Goal: Obtain resource: Obtain resource

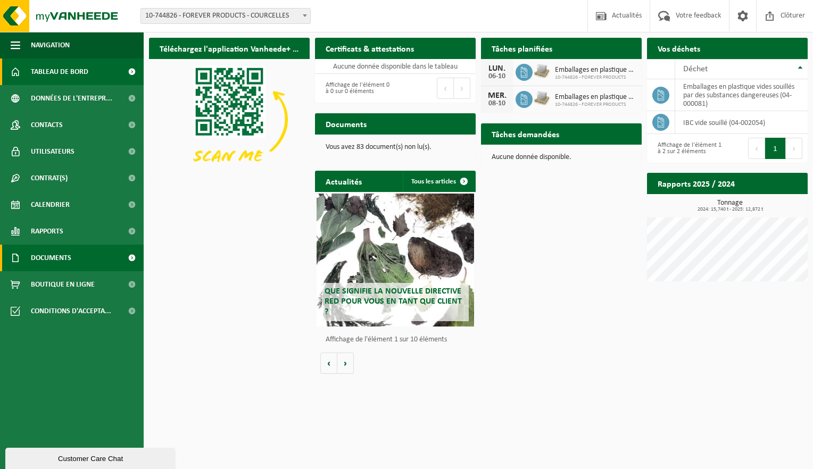
click at [54, 258] on span "Documents" at bounding box center [51, 258] width 40 height 27
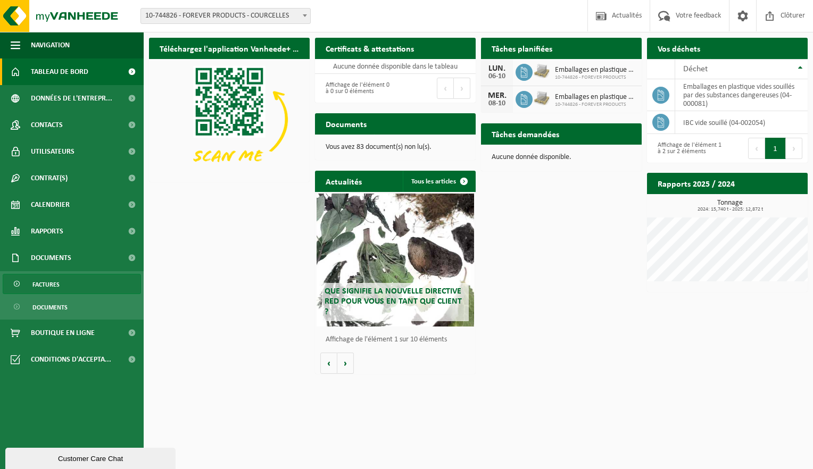
click at [47, 287] on span "Factures" at bounding box center [45, 285] width 27 height 20
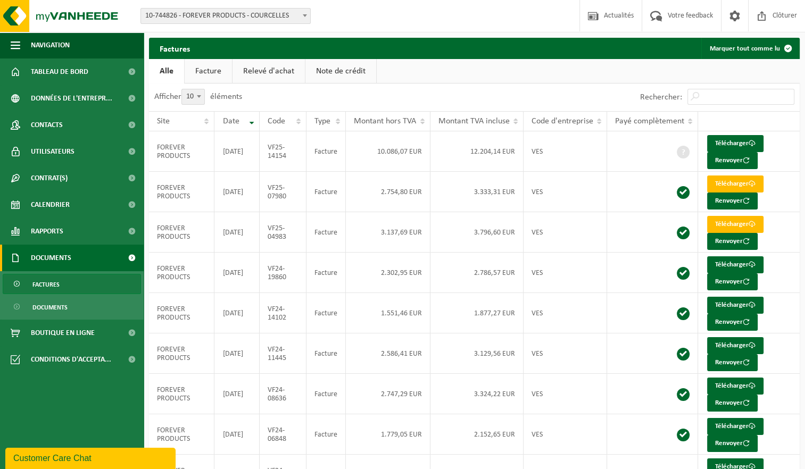
click at [211, 72] on link "Facture" at bounding box center [208, 71] width 47 height 24
click at [164, 76] on link "Alle" at bounding box center [166, 71] width 35 height 24
click at [200, 72] on link "Facture" at bounding box center [208, 71] width 47 height 24
click at [167, 71] on link "Alle" at bounding box center [166, 71] width 35 height 24
click at [215, 71] on link "Facture" at bounding box center [208, 71] width 47 height 24
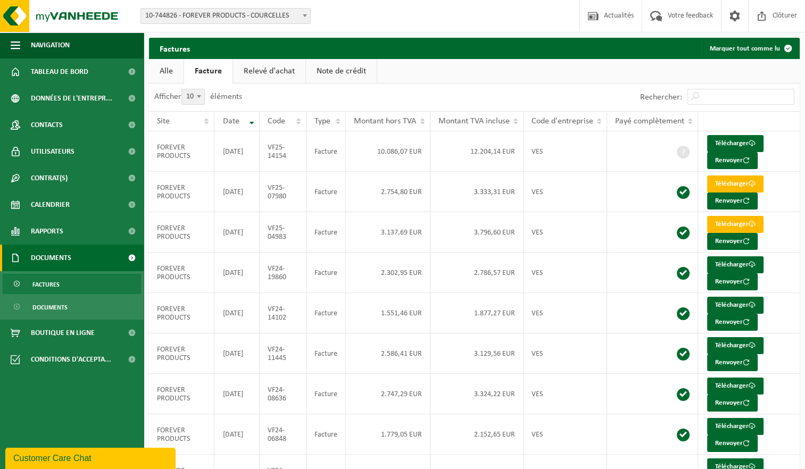
click at [357, 67] on link "Note de crédit" at bounding box center [341, 71] width 71 height 24
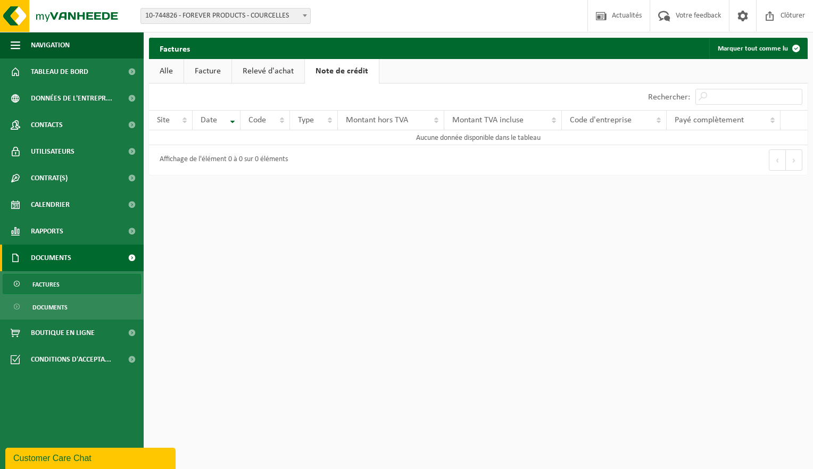
click at [212, 73] on link "Facture" at bounding box center [207, 71] width 47 height 24
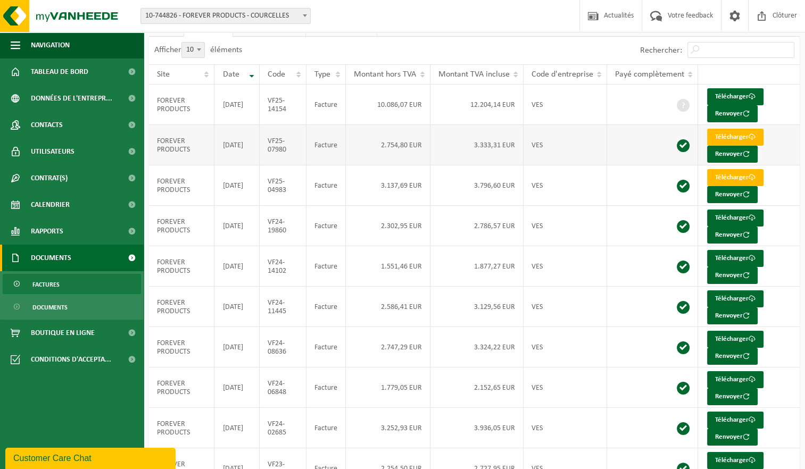
scroll to position [102, 0]
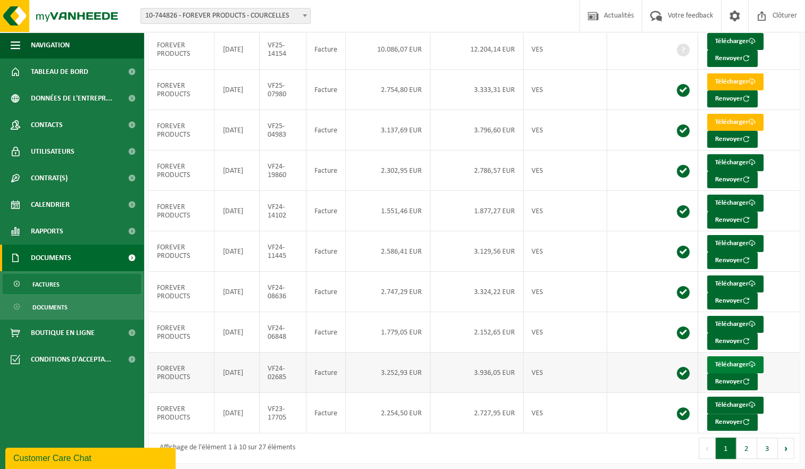
click at [734, 361] on link "Télécharger" at bounding box center [735, 365] width 56 height 17
click at [724, 322] on link "Télécharger" at bounding box center [735, 324] width 56 height 17
click at [735, 280] on link "Télécharger" at bounding box center [735, 284] width 56 height 17
click at [735, 240] on link "Télécharger" at bounding box center [735, 243] width 56 height 17
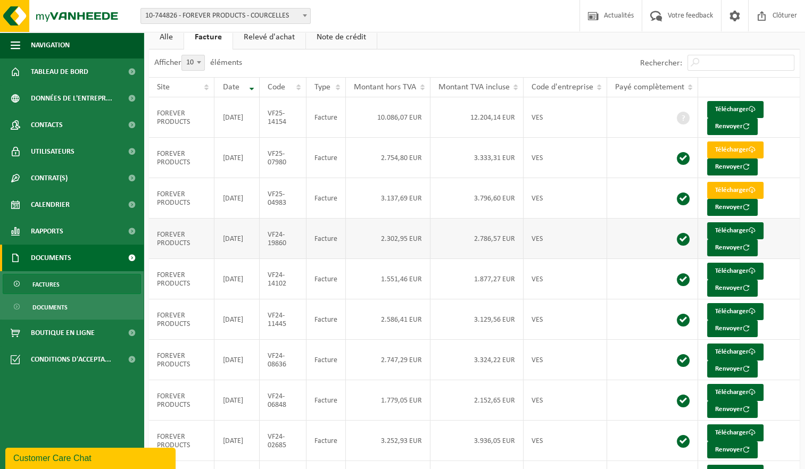
scroll to position [53, 0]
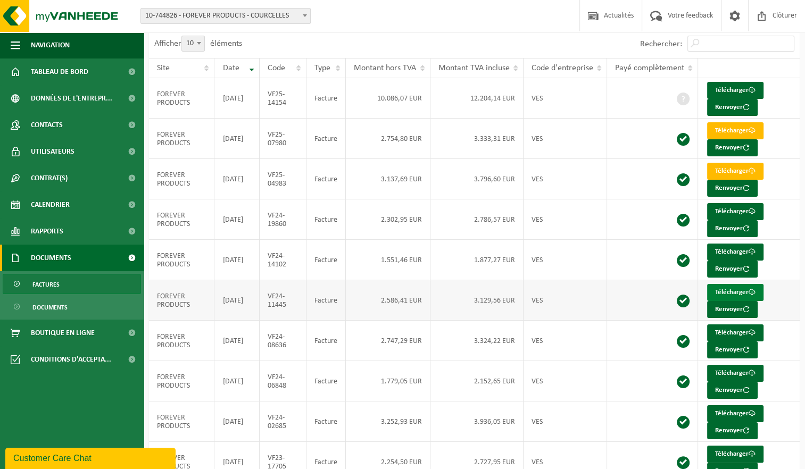
click at [734, 290] on link "Télécharger" at bounding box center [735, 292] width 56 height 17
click at [732, 169] on link "Télécharger" at bounding box center [735, 171] width 56 height 17
click at [734, 252] on link "Télécharger" at bounding box center [735, 252] width 56 height 17
click at [743, 169] on link "Télécharger" at bounding box center [735, 171] width 56 height 17
click at [734, 130] on link "Télécharger" at bounding box center [735, 130] width 56 height 17
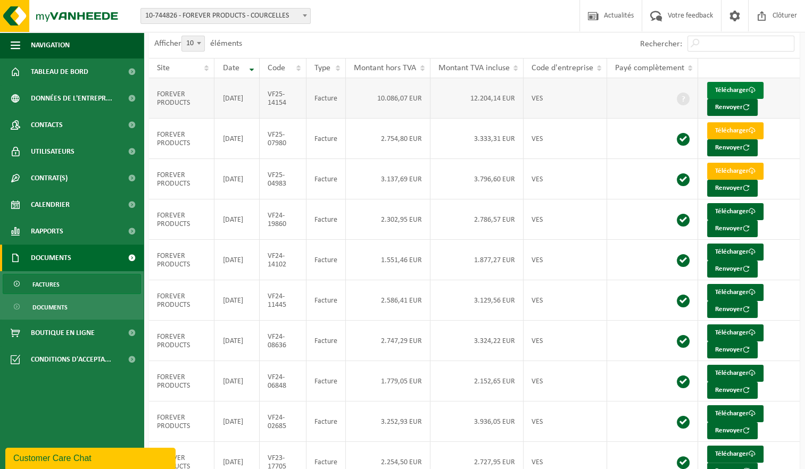
click at [743, 89] on link "Télécharger" at bounding box center [735, 90] width 56 height 17
click at [208, 418] on td "FOREVER PRODUCTS" at bounding box center [181, 422] width 65 height 40
click at [739, 208] on link "Télécharger" at bounding box center [735, 211] width 56 height 17
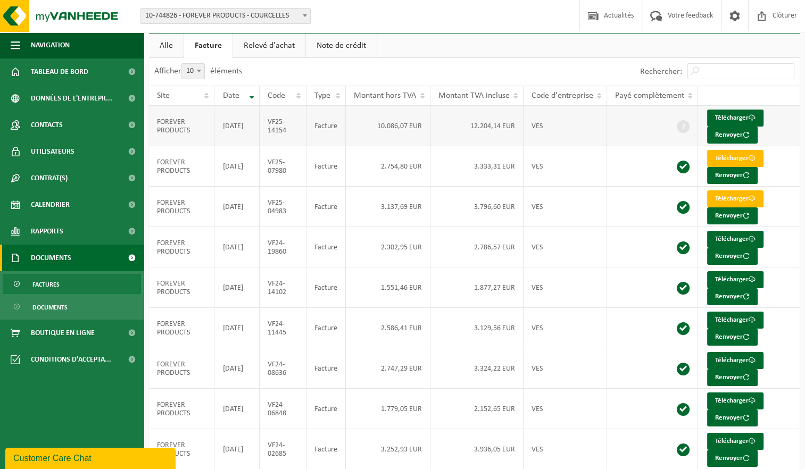
scroll to position [0, 0]
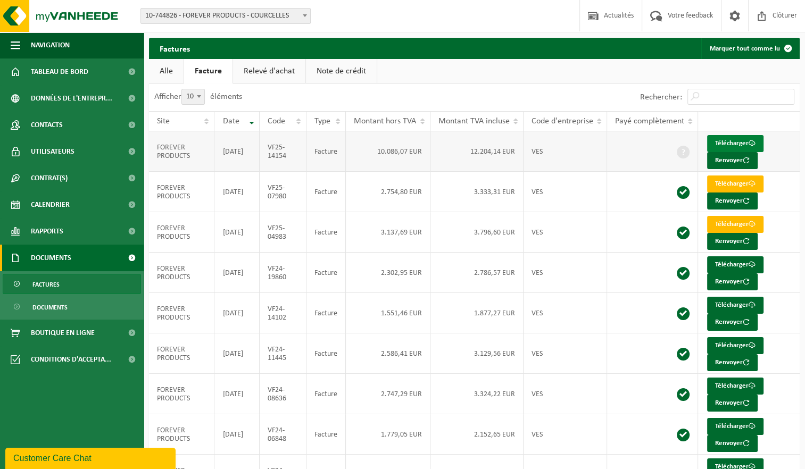
click at [726, 143] on link "Télécharger" at bounding box center [735, 143] width 56 height 17
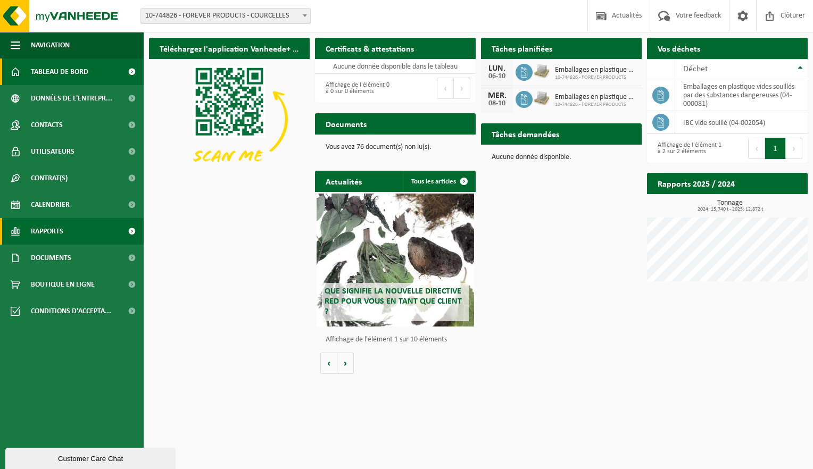
click at [48, 240] on span "Rapports" at bounding box center [47, 231] width 32 height 27
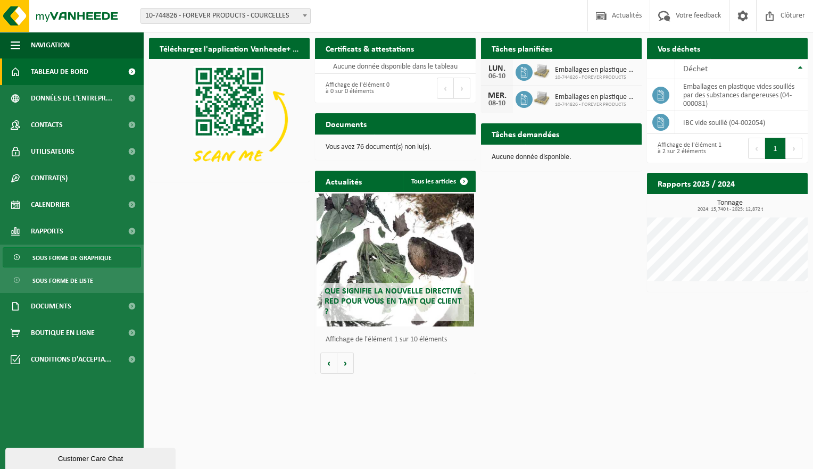
click at [83, 259] on span "Sous forme de graphique" at bounding box center [71, 258] width 79 height 20
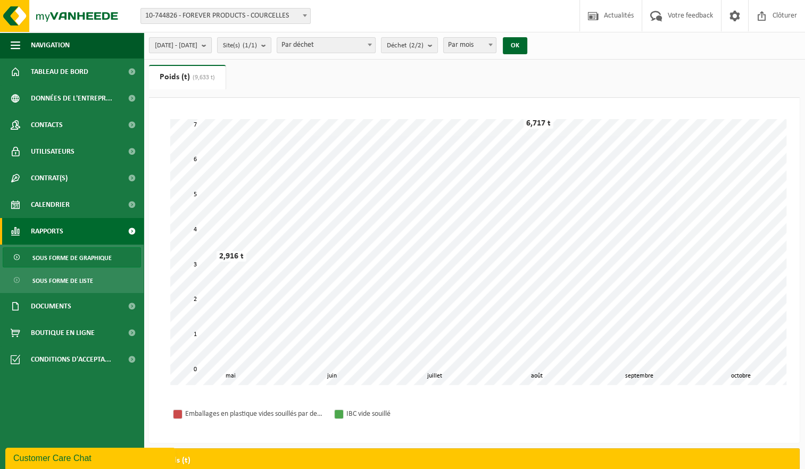
click at [197, 45] on span "[DATE] - [DATE]" at bounding box center [176, 46] width 43 height 16
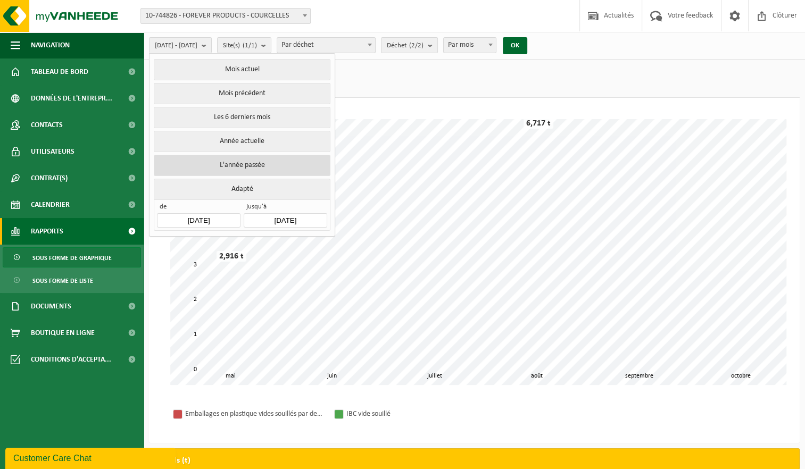
click at [227, 164] on button "L'année passée" at bounding box center [242, 165] width 176 height 21
type input "[DATE]"
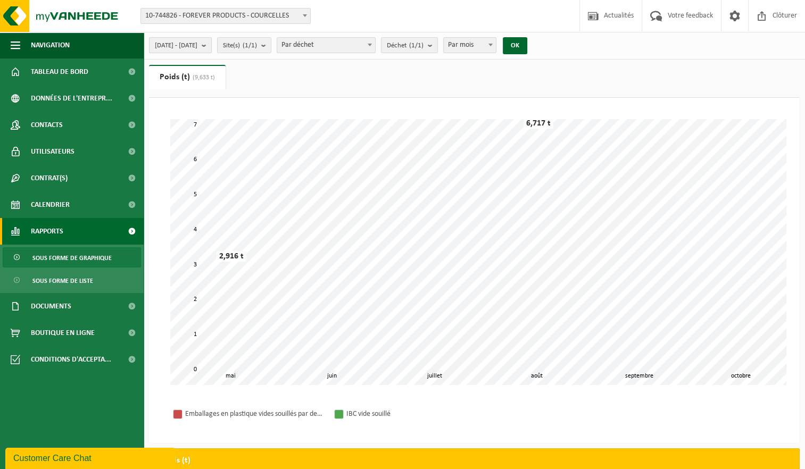
click at [211, 47] on b "submit" at bounding box center [207, 45] width 10 height 15
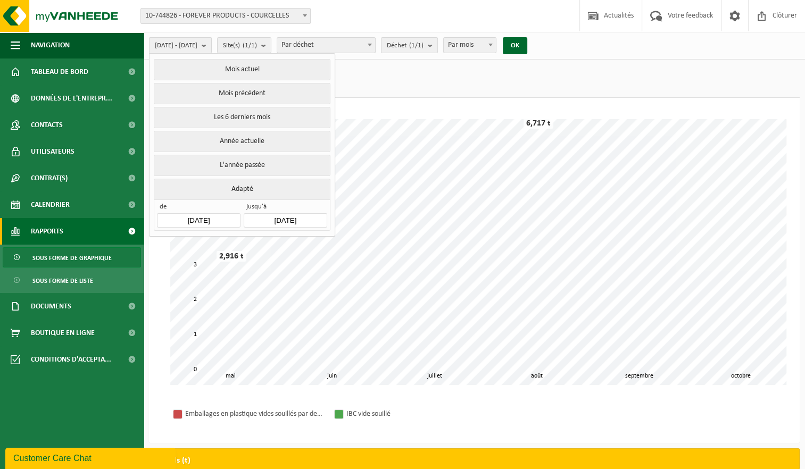
click at [197, 41] on span "[DATE] - [DATE]" at bounding box center [176, 46] width 43 height 16
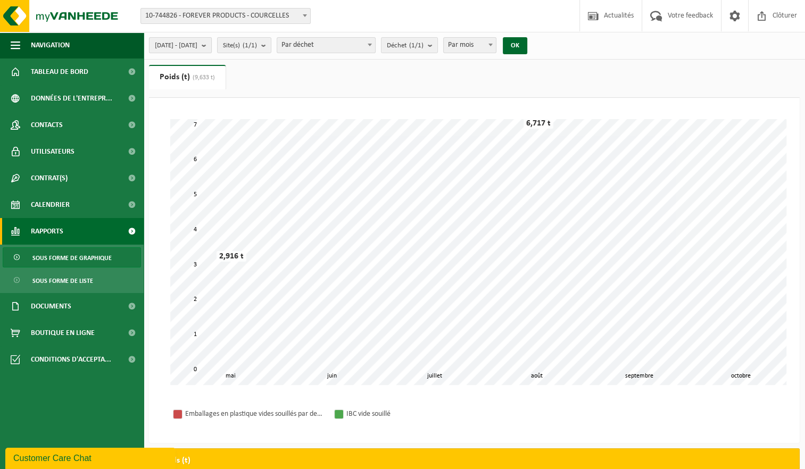
click at [197, 45] on span "[DATE] - [DATE]" at bounding box center [176, 46] width 43 height 16
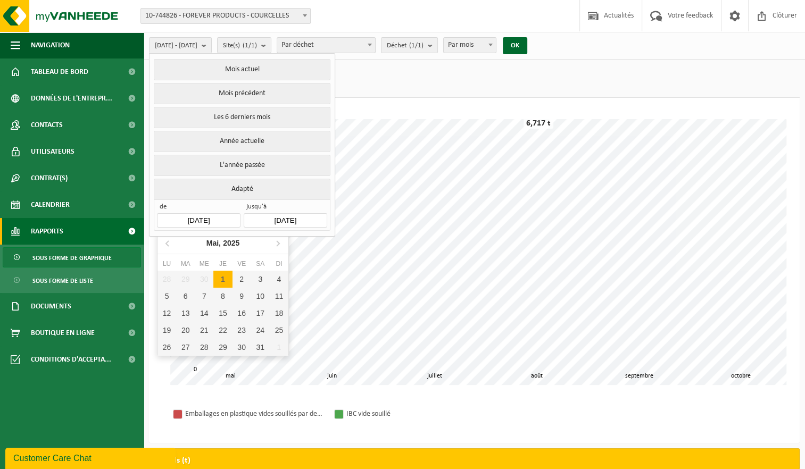
click at [210, 217] on input "[DATE]" at bounding box center [198, 220] width 83 height 14
click at [167, 246] on icon at bounding box center [168, 243] width 17 height 17
click at [167, 245] on icon at bounding box center [168, 243] width 17 height 17
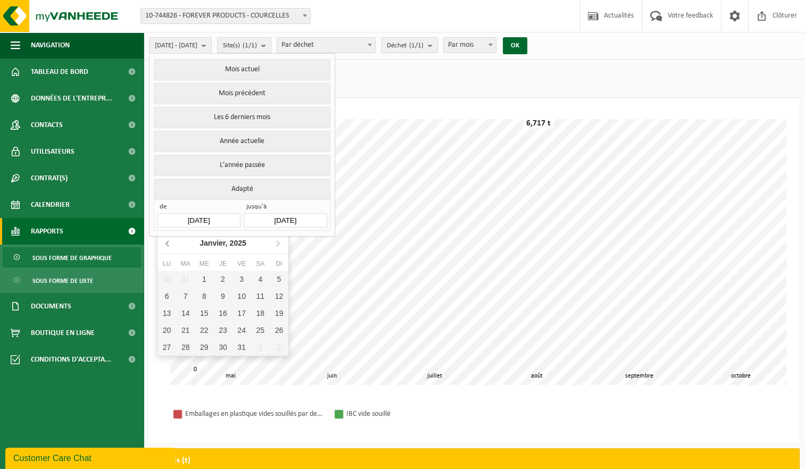
click at [167, 245] on icon at bounding box center [168, 243] width 17 height 17
click at [168, 245] on icon at bounding box center [167, 243] width 3 height 5
click at [167, 245] on icon at bounding box center [168, 243] width 17 height 17
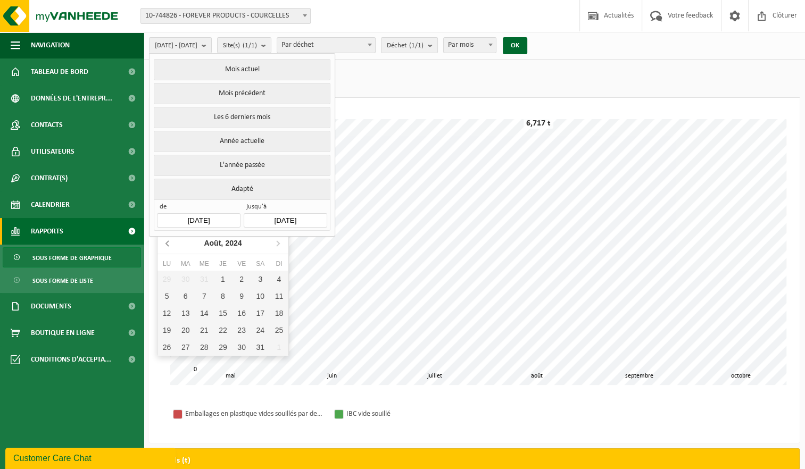
click at [168, 245] on icon at bounding box center [167, 243] width 3 height 5
click at [168, 246] on icon at bounding box center [168, 243] width 17 height 17
click at [168, 245] on icon at bounding box center [167, 243] width 3 height 5
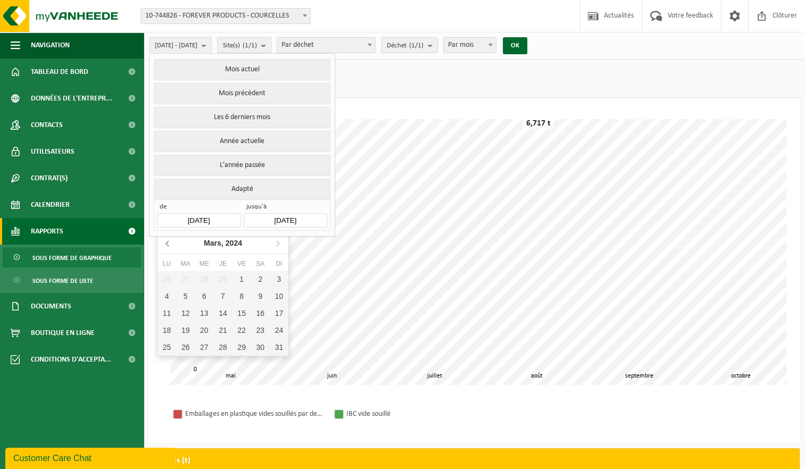
click at [168, 245] on icon at bounding box center [167, 243] width 3 height 5
click at [167, 245] on icon at bounding box center [167, 243] width 3 height 5
click at [167, 245] on icon at bounding box center [168, 243] width 17 height 17
click at [279, 243] on icon at bounding box center [278, 243] width 3 height 5
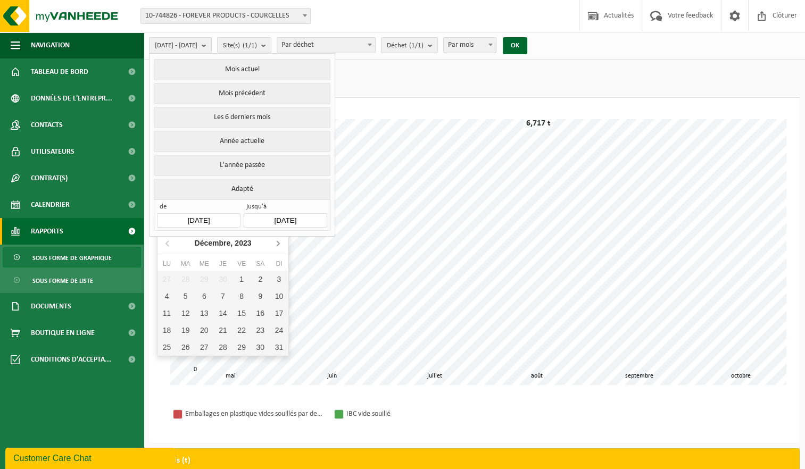
click at [279, 243] on icon at bounding box center [277, 243] width 17 height 17
click at [170, 278] on div "1" at bounding box center [167, 279] width 19 height 17
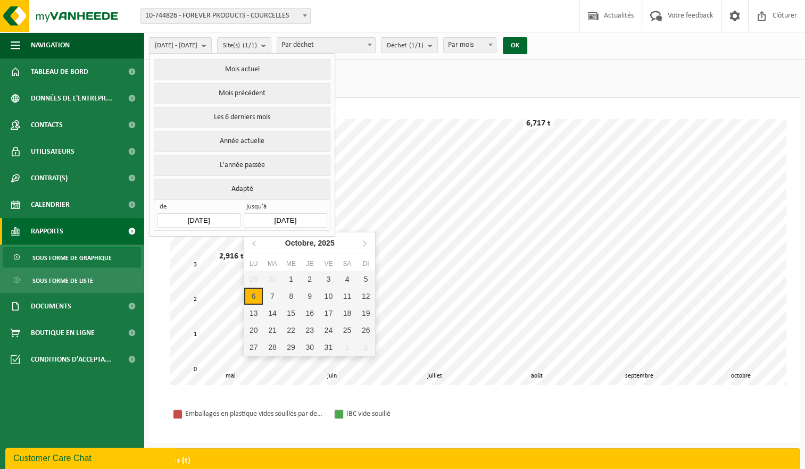
click at [300, 213] on input "[DATE]" at bounding box center [285, 220] width 83 height 14
click at [365, 246] on icon at bounding box center [364, 243] width 17 height 17
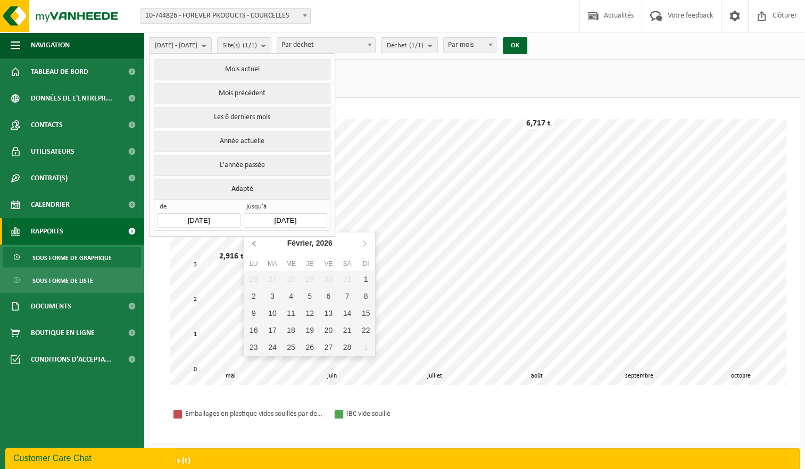
click at [253, 245] on icon at bounding box center [254, 243] width 17 height 17
click at [253, 246] on icon at bounding box center [254, 243] width 17 height 17
click at [253, 247] on icon at bounding box center [254, 243] width 17 height 17
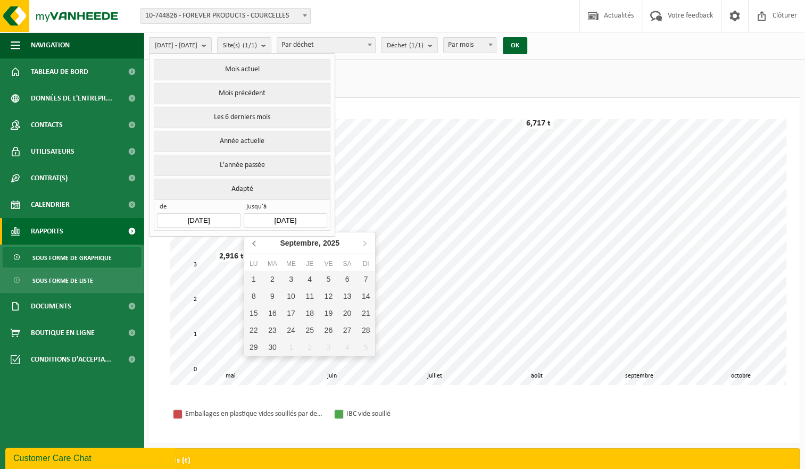
click at [253, 247] on icon at bounding box center [254, 243] width 17 height 17
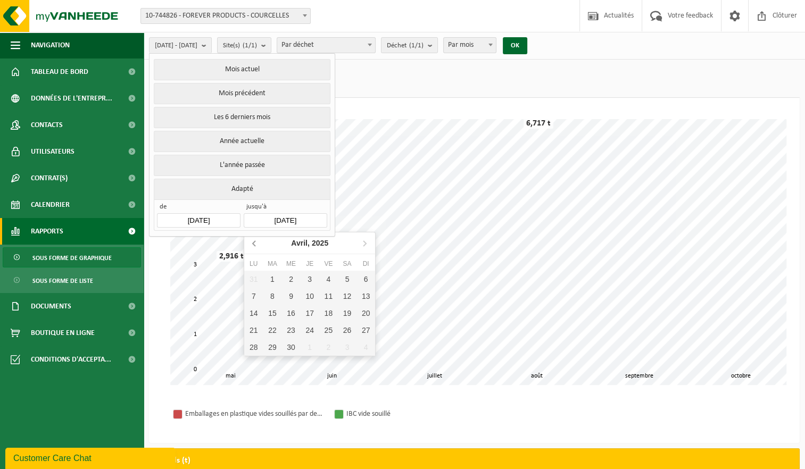
click at [253, 247] on icon at bounding box center [254, 243] width 17 height 17
click at [363, 244] on icon at bounding box center [364, 243] width 17 height 17
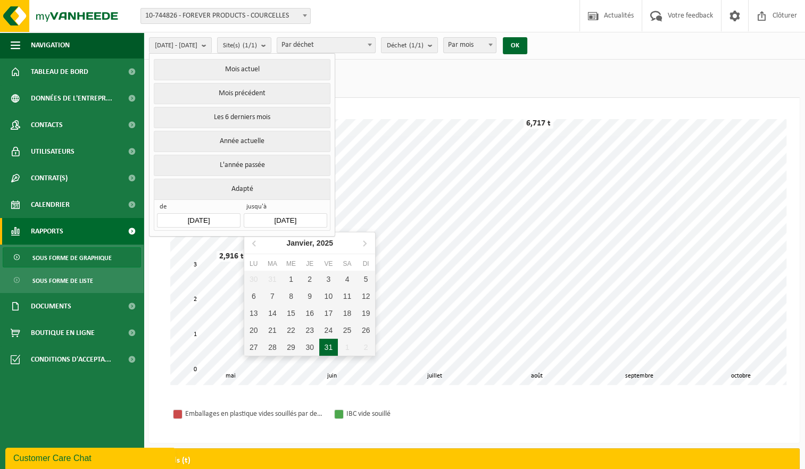
click at [327, 348] on div "31" at bounding box center [328, 347] width 19 height 17
type input "[DATE]"
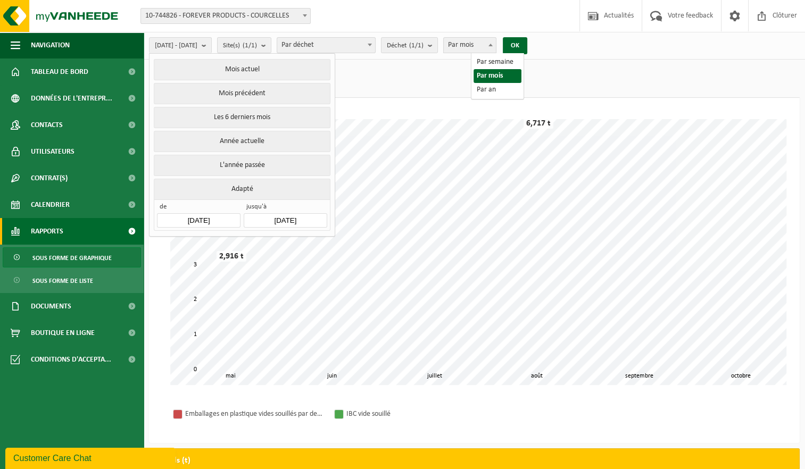
click at [496, 41] on span at bounding box center [490, 45] width 11 height 14
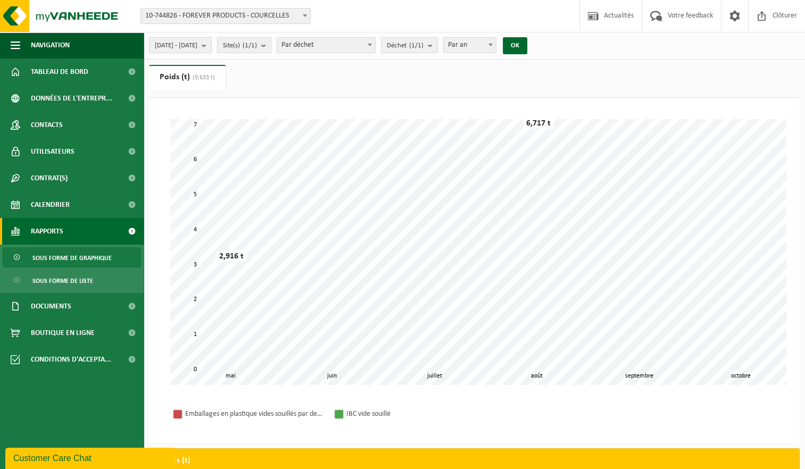
click at [197, 48] on span "[DATE] - [DATE]" at bounding box center [176, 46] width 43 height 16
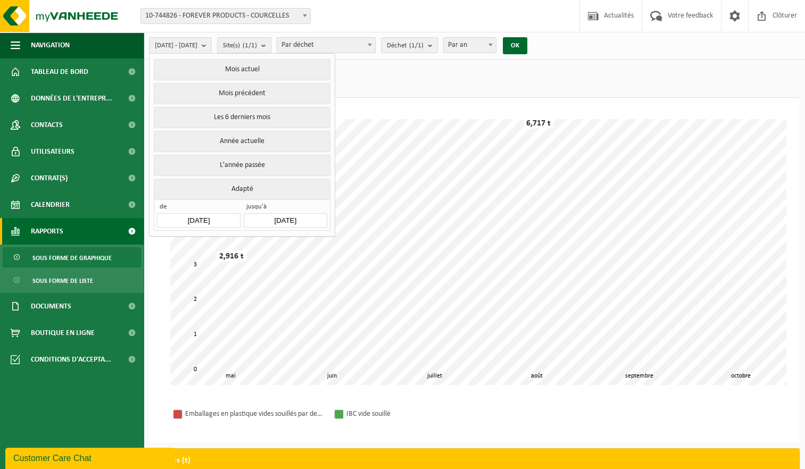
click at [278, 221] on input "[DATE]" at bounding box center [285, 220] width 83 height 14
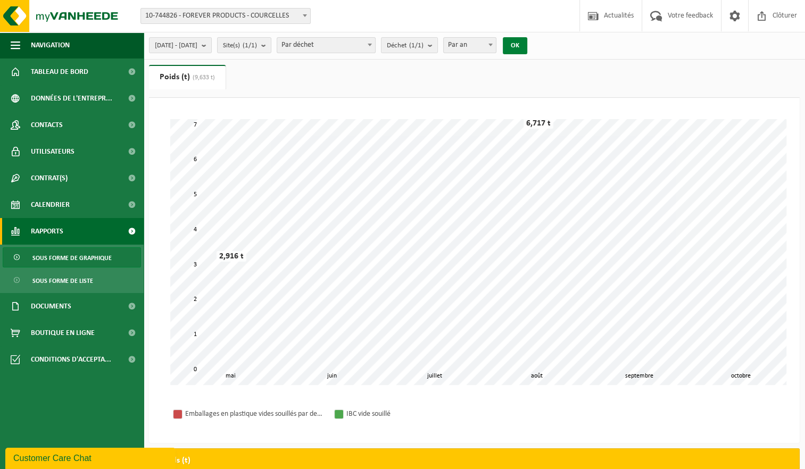
click at [528, 47] on button "OK" at bounding box center [515, 45] width 24 height 17
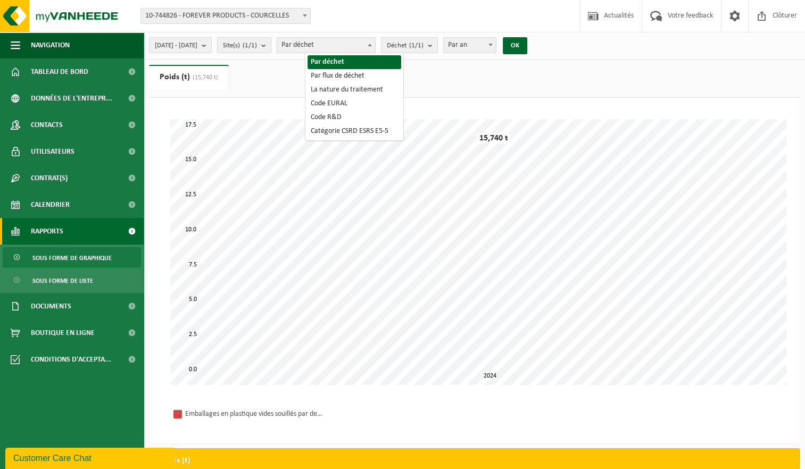
click at [375, 50] on span at bounding box center [370, 45] width 11 height 14
drag, startPoint x: 395, startPoint y: 46, endPoint x: 434, endPoint y: 41, distance: 39.2
click at [375, 46] on span at bounding box center [370, 45] width 11 height 14
click at [424, 45] on count "(1/1)" at bounding box center [416, 45] width 14 height 7
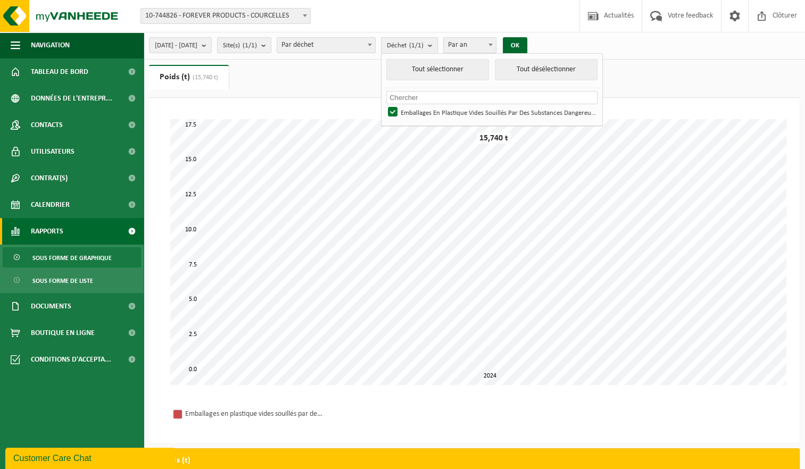
click at [438, 43] on button "Déchet (1/1)" at bounding box center [409, 45] width 57 height 16
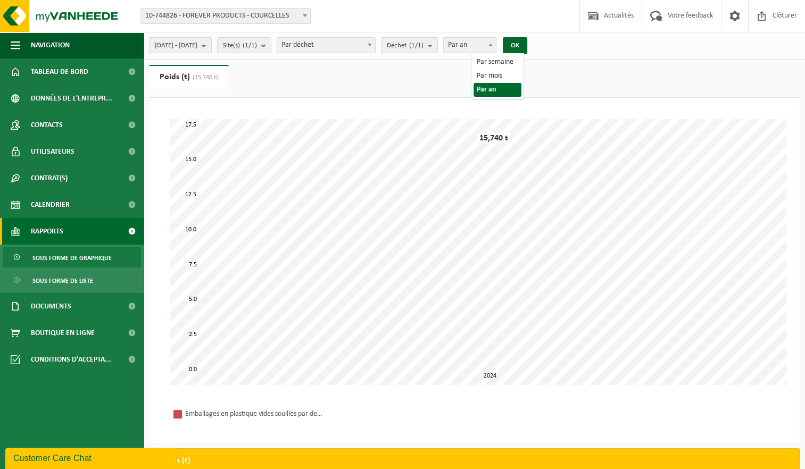
click at [496, 46] on span "Par an" at bounding box center [470, 45] width 52 height 15
select select "2"
click at [528, 46] on button "OK" at bounding box center [515, 45] width 24 height 17
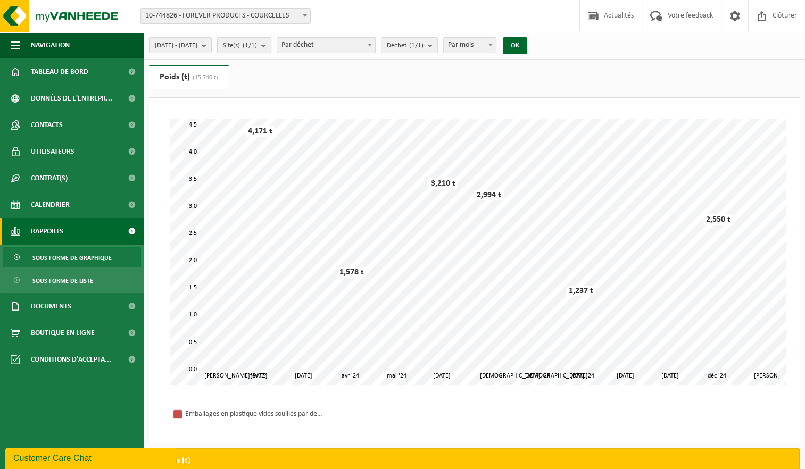
click at [257, 45] on count "(1/1)" at bounding box center [250, 45] width 14 height 7
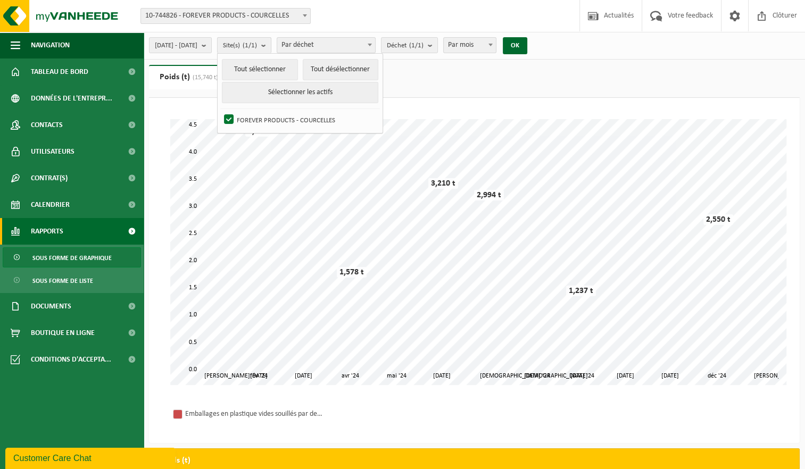
click at [257, 43] on count "(1/1)" at bounding box center [250, 45] width 14 height 7
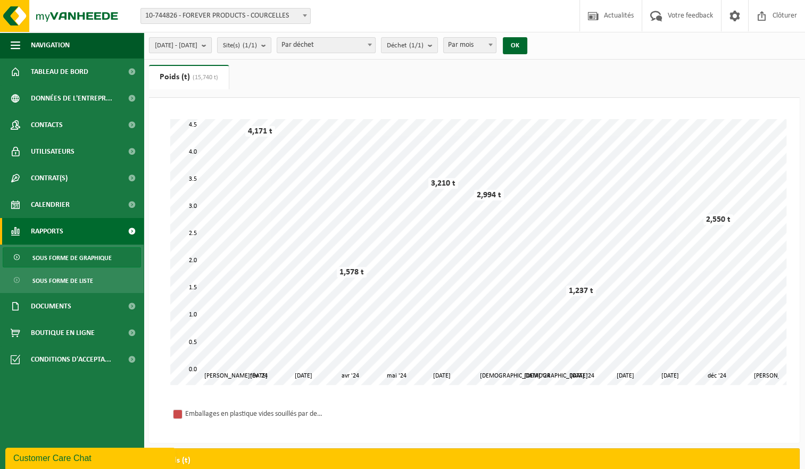
click at [197, 46] on span "[DATE] - [DATE]" at bounding box center [176, 46] width 43 height 16
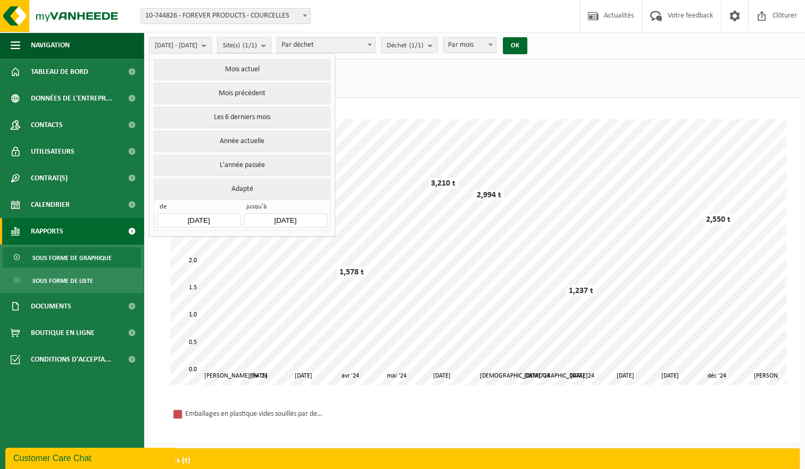
click at [197, 45] on span "[DATE] - [DATE]" at bounding box center [176, 46] width 43 height 16
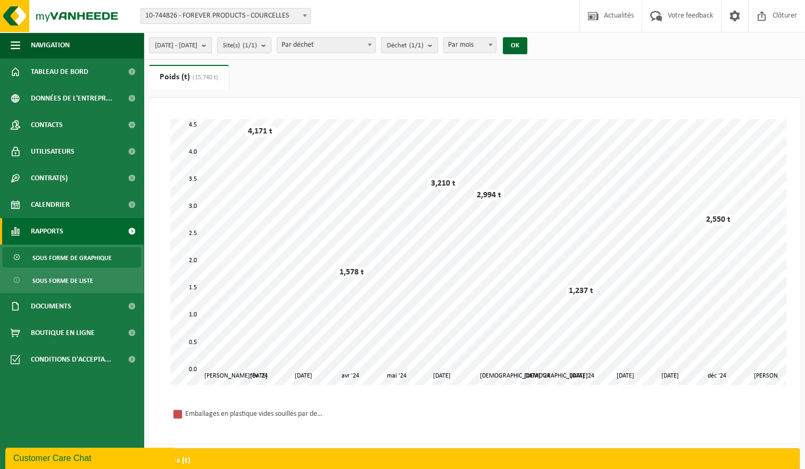
click at [197, 46] on span "[DATE] - [DATE]" at bounding box center [176, 46] width 43 height 16
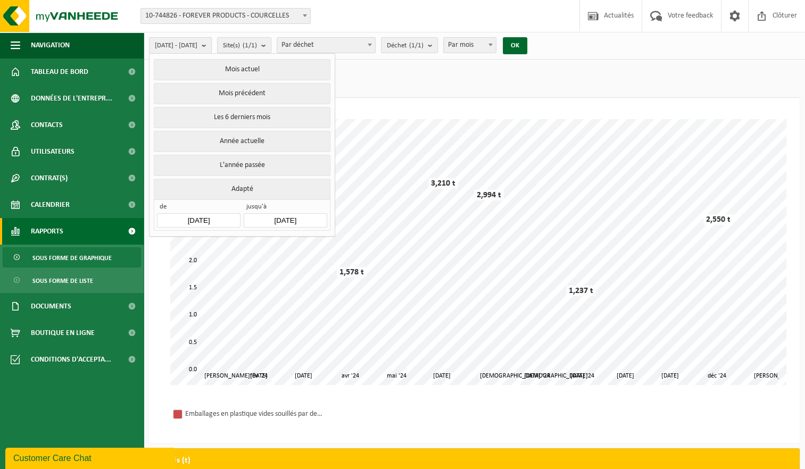
click at [197, 46] on span "[DATE] - [DATE]" at bounding box center [176, 46] width 43 height 16
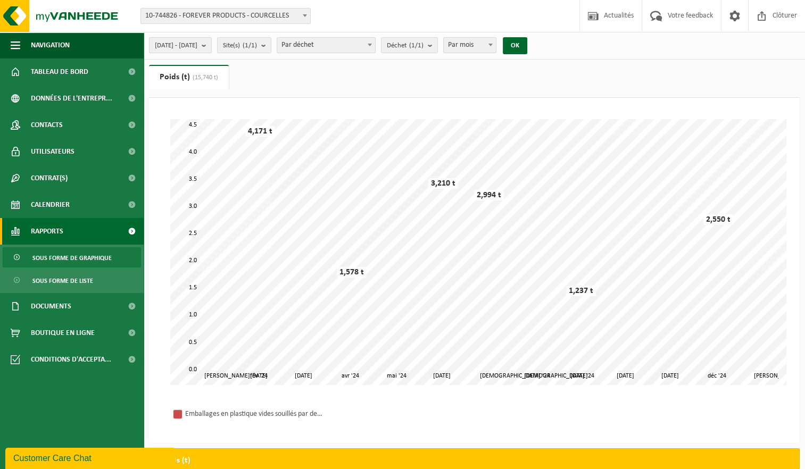
click at [211, 44] on b "submit" at bounding box center [207, 45] width 10 height 15
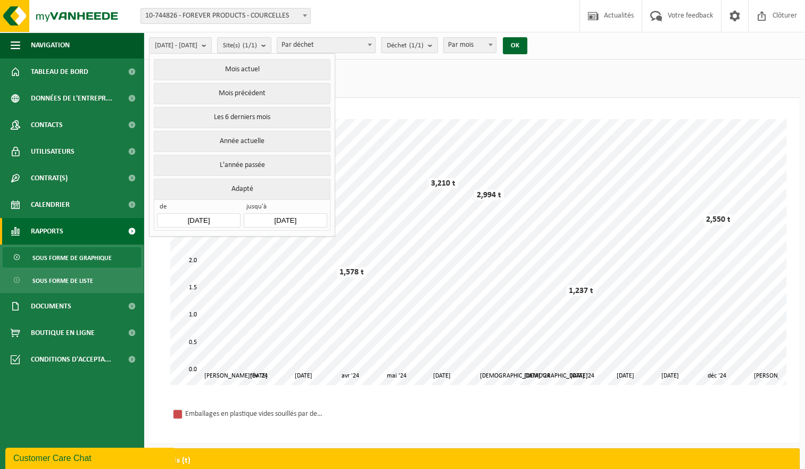
click at [303, 219] on input "[DATE]" at bounding box center [285, 220] width 83 height 14
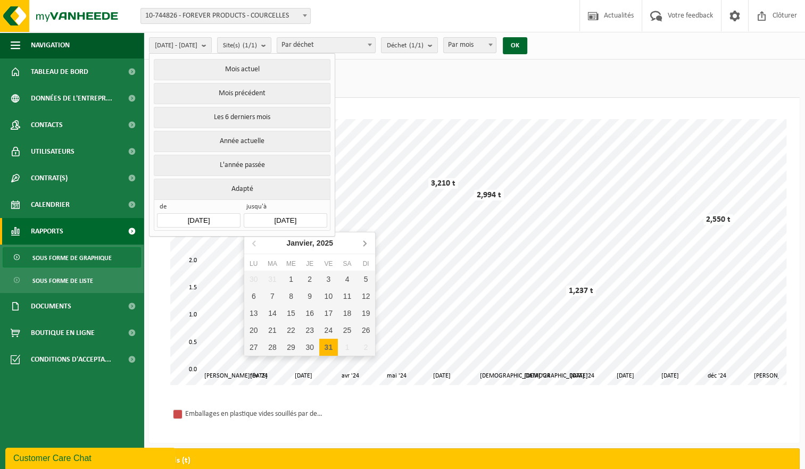
click at [366, 245] on icon at bounding box center [364, 243] width 17 height 17
click at [367, 245] on icon at bounding box center [364, 243] width 17 height 17
click at [367, 246] on icon at bounding box center [364, 243] width 17 height 17
click at [368, 248] on icon at bounding box center [364, 243] width 17 height 17
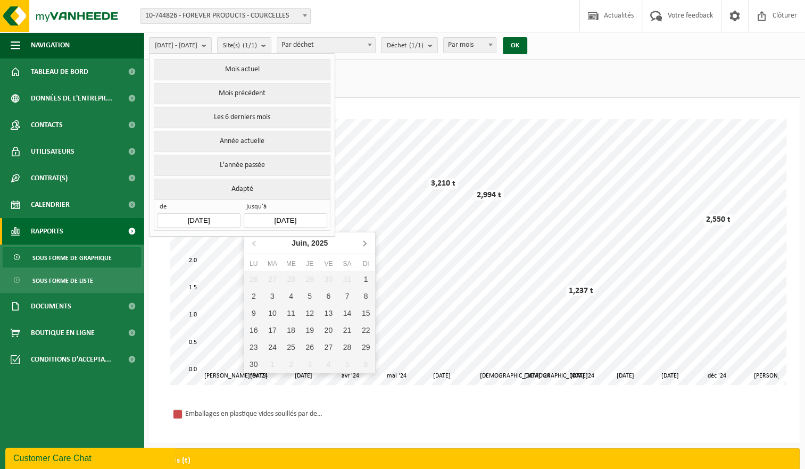
click at [368, 248] on icon at bounding box center [364, 243] width 17 height 17
click at [253, 245] on icon at bounding box center [254, 243] width 17 height 17
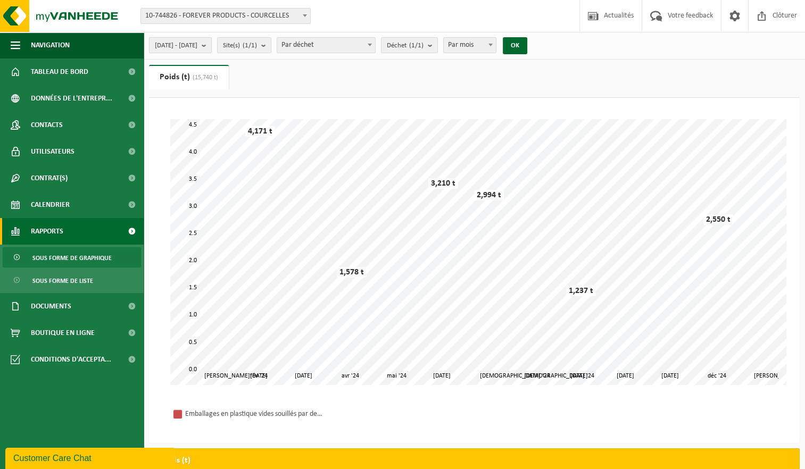
click at [211, 44] on b "submit" at bounding box center [207, 45] width 10 height 15
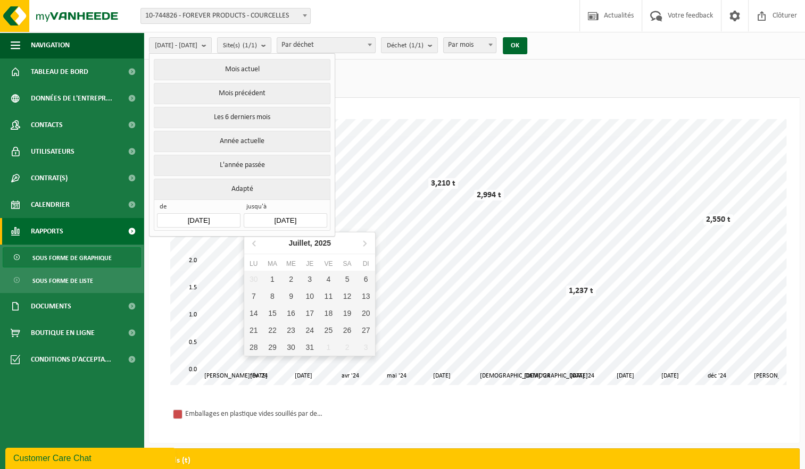
click at [307, 215] on input "[DATE]" at bounding box center [285, 220] width 83 height 14
click at [362, 244] on icon at bounding box center [364, 243] width 17 height 17
click at [364, 243] on icon at bounding box center [364, 243] width 17 height 17
click at [365, 246] on icon at bounding box center [364, 243] width 17 height 17
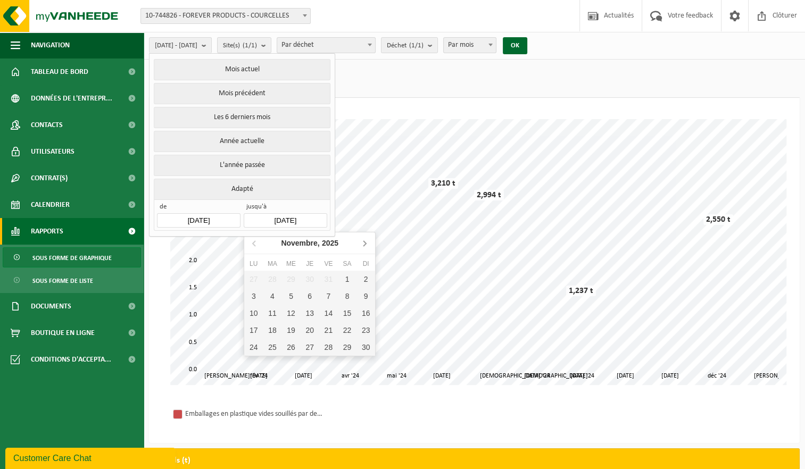
click at [365, 246] on icon at bounding box center [364, 243] width 17 height 17
click at [365, 245] on icon at bounding box center [364, 243] width 17 height 17
click at [253, 246] on icon at bounding box center [254, 243] width 17 height 17
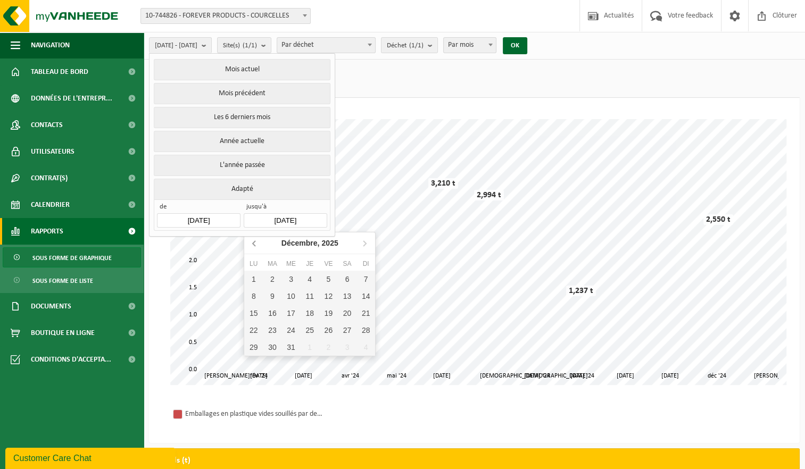
click at [252, 245] on icon at bounding box center [254, 243] width 17 height 17
click at [292, 277] on div "1" at bounding box center [291, 279] width 19 height 17
type input "[DATE]"
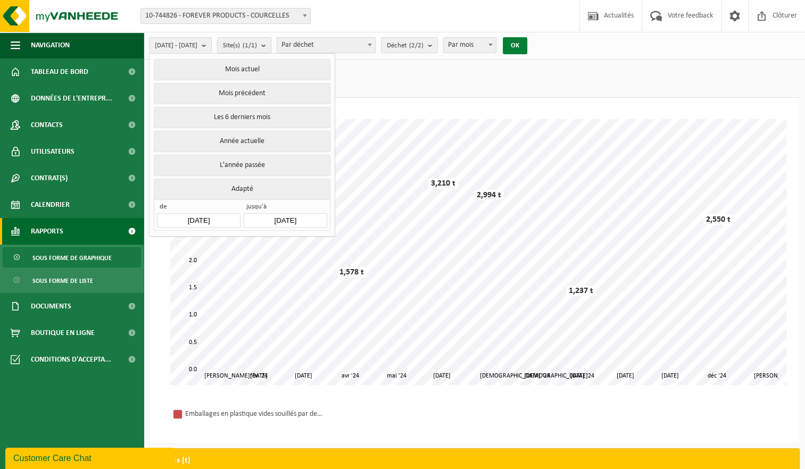
click at [528, 46] on button "OK" at bounding box center [515, 45] width 24 height 17
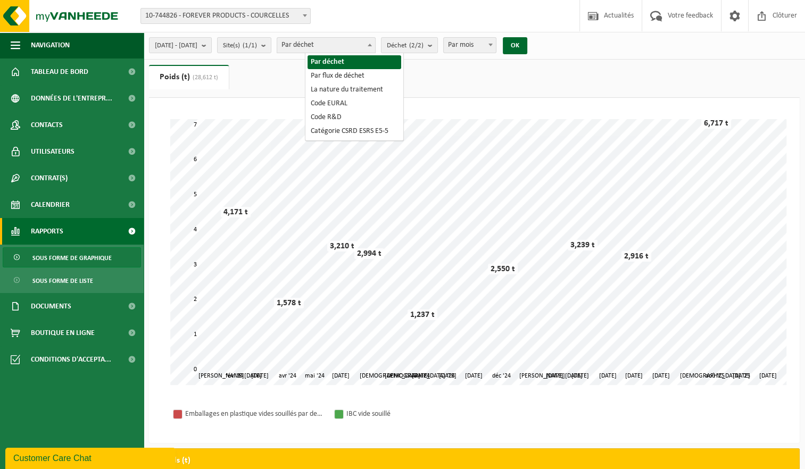
click at [371, 48] on span "Par déchet" at bounding box center [326, 45] width 98 height 15
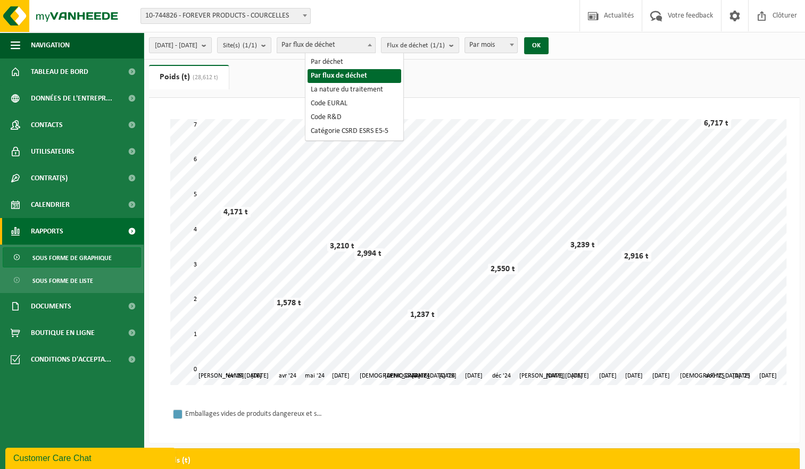
click at [375, 44] on span "Par flux de déchet" at bounding box center [326, 45] width 98 height 15
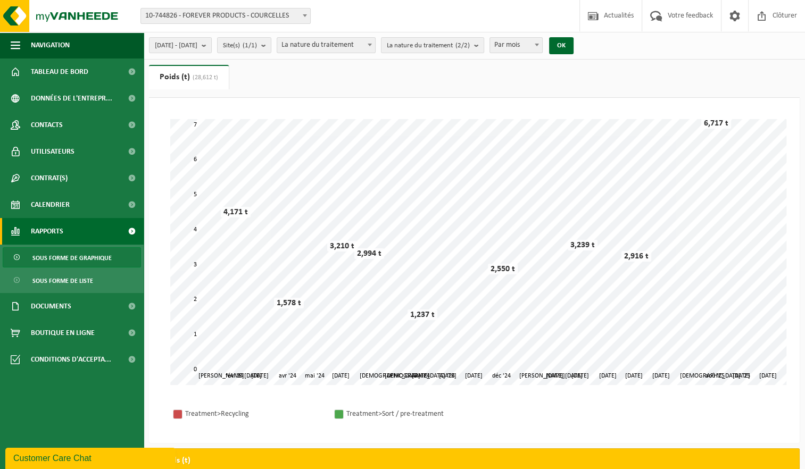
click at [375, 48] on span "La nature du traitement" at bounding box center [326, 45] width 98 height 15
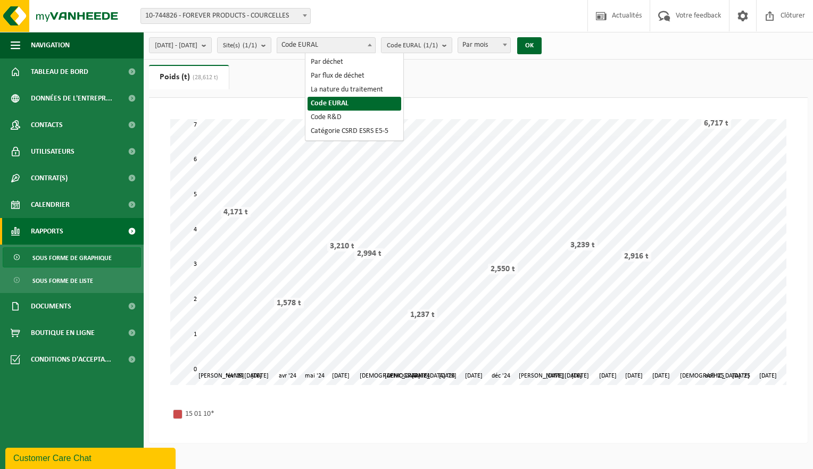
click at [375, 44] on span "Code EURAL" at bounding box center [326, 45] width 98 height 15
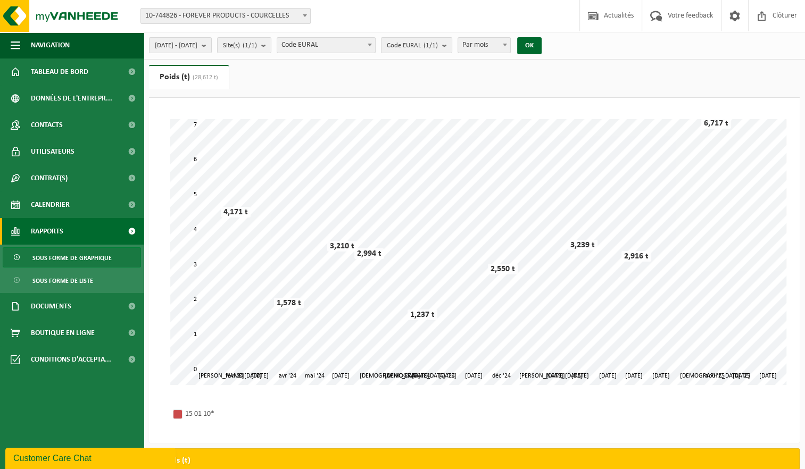
click at [375, 42] on span "Code EURAL" at bounding box center [326, 45] width 98 height 15
click at [373, 42] on span "Code R&D" at bounding box center [326, 45] width 98 height 15
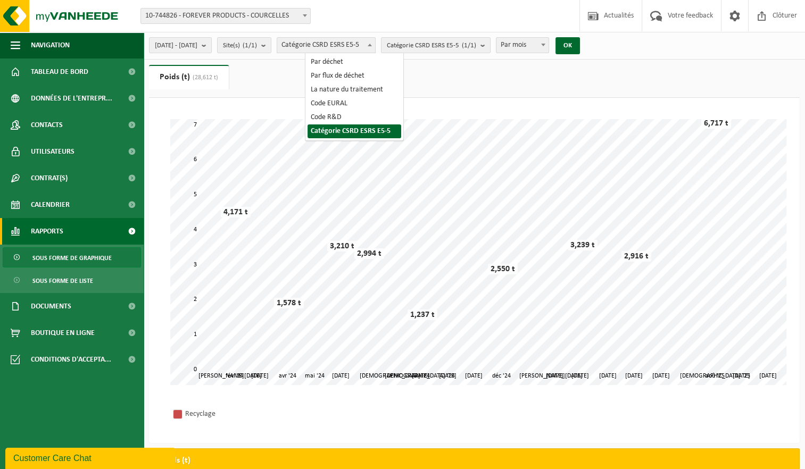
drag, startPoint x: 371, startPoint y: 48, endPoint x: 367, endPoint y: 59, distance: 11.0
click at [371, 49] on span "Catégorie CSRD ESRS E5-5" at bounding box center [326, 45] width 98 height 15
select select "1"
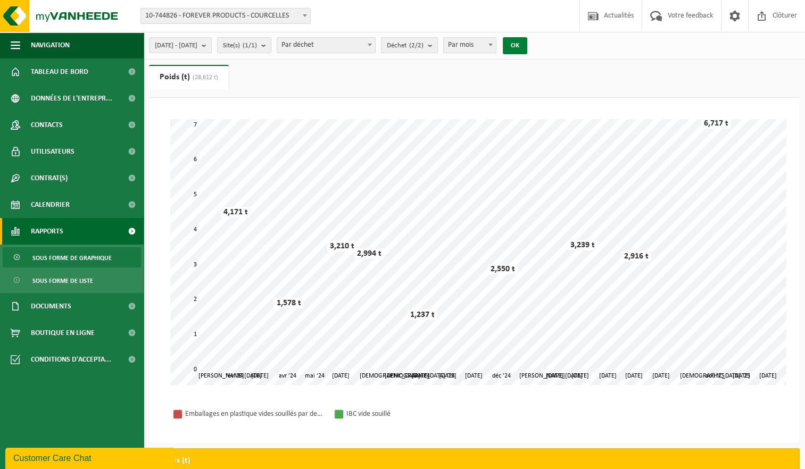
click at [528, 47] on button "OK" at bounding box center [515, 45] width 24 height 17
